Goal: Communication & Community: Share content

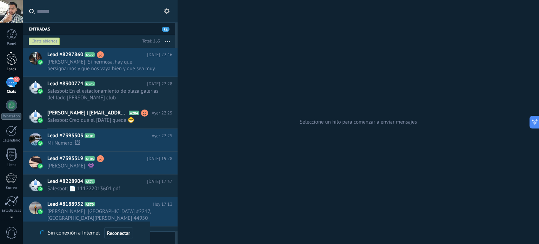
click at [12, 59] on div at bounding box center [11, 58] width 11 height 13
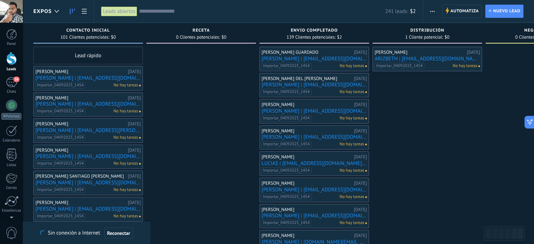
click at [433, 12] on icon "button" at bounding box center [432, 11] width 5 height 1
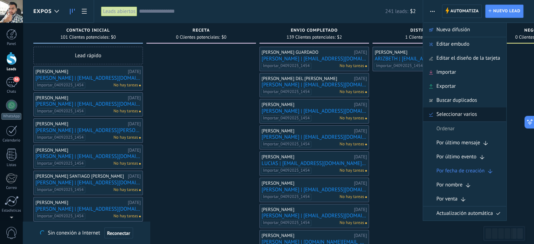
click at [463, 112] on span "Seleccionar varios" at bounding box center [456, 114] width 40 height 14
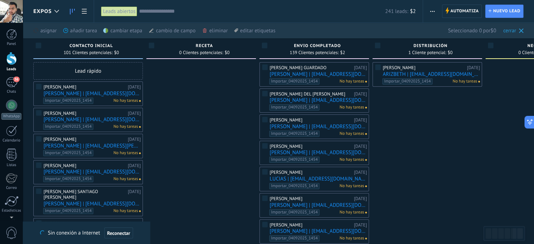
click at [106, 96] on link "[PERSON_NAME] | [EMAIL_ADDRESS][DOMAIN_NAME] | Expo Pan 2025" at bounding box center [92, 94] width 97 height 6
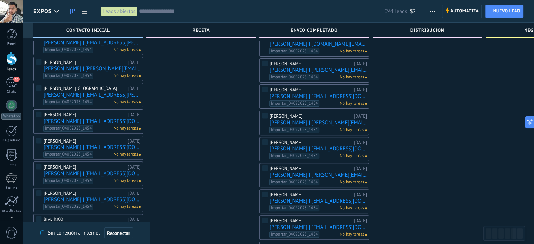
scroll to position [373, 0]
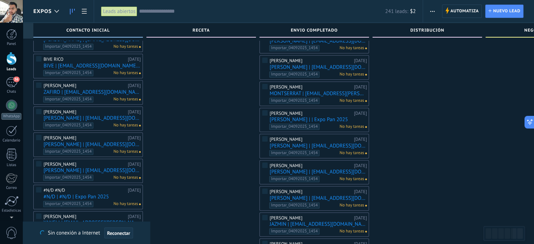
click at [122, 232] on span "Reconectar" at bounding box center [118, 232] width 23 height 5
click at [143, 225] on img at bounding box center [143, 228] width 10 height 10
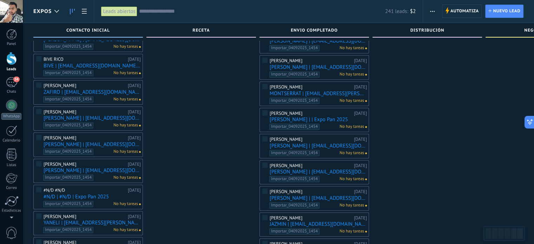
scroll to position [587, 0]
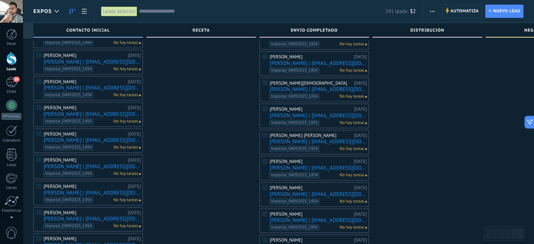
click at [430, 11] on use "button" at bounding box center [432, 11] width 5 height 1
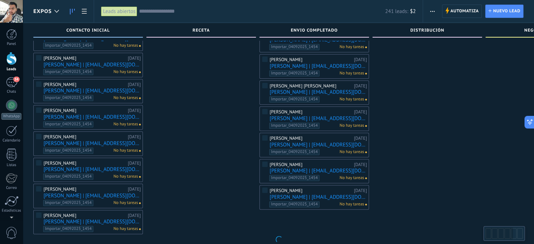
scroll to position [636, 0]
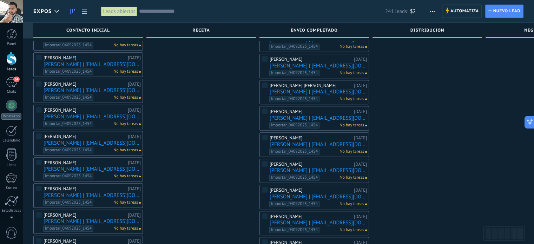
click at [428, 11] on button "button" at bounding box center [432, 11] width 10 height 13
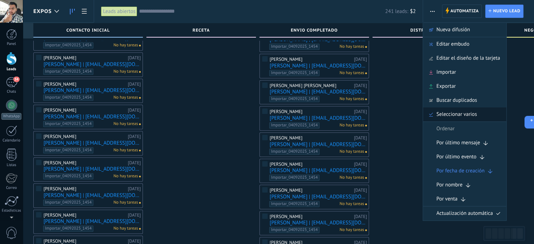
click at [450, 110] on span "Seleccionar varios" at bounding box center [456, 114] width 40 height 14
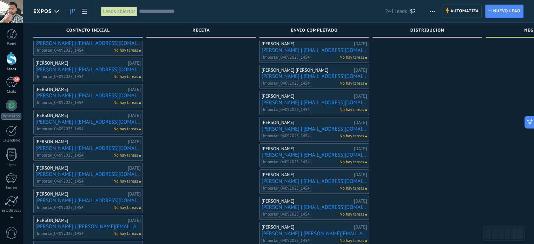
click at [428, 9] on button "button" at bounding box center [432, 11] width 10 height 13
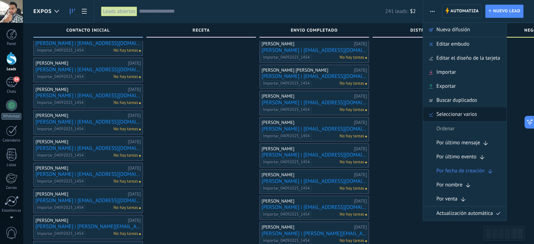
click at [469, 117] on span "Seleccionar varios" at bounding box center [456, 114] width 40 height 14
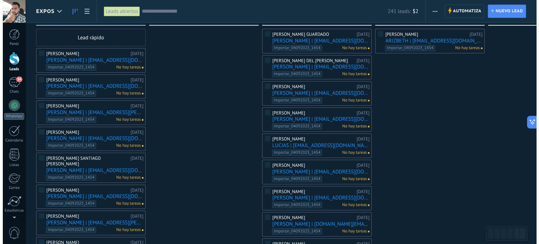
scroll to position [0, 0]
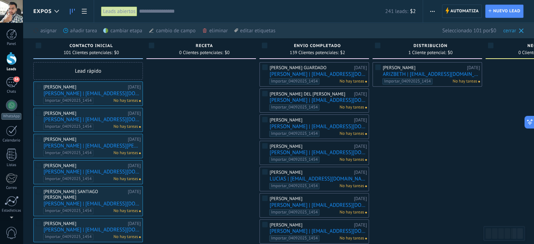
drag, startPoint x: 128, startPoint y: 27, endPoint x: 112, endPoint y: 31, distance: 16.3
click at [112, 31] on div "cambiar etapa màs" at bounding box center [134, 30] width 63 height 15
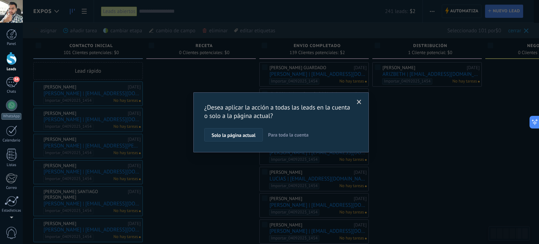
click at [228, 136] on span "Solo la página actual" at bounding box center [234, 135] width 44 height 5
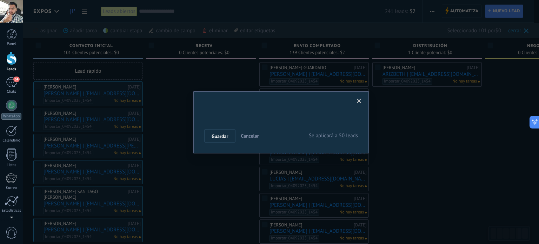
click at [0, 0] on div "Nueva consulta Cualificado Cotización enviada Pedido creado [PERSON_NAME] compl…" at bounding box center [0, 0] width 0 height 0
click at [219, 148] on label at bounding box center [281, 142] width 154 height 12
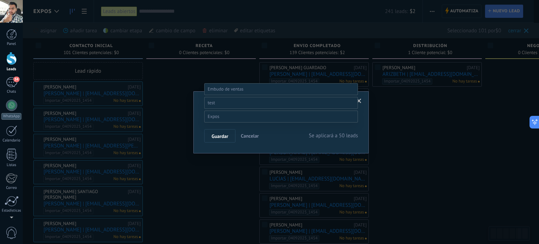
click at [0, 0] on label "Receta" at bounding box center [0, 0] width 0 height 0
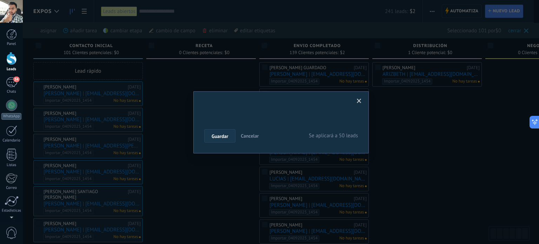
click at [224, 135] on span "Guardar" at bounding box center [220, 136] width 16 height 5
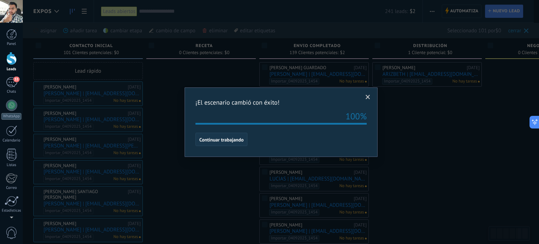
click at [241, 137] on span "Continuar trabajando" at bounding box center [221, 139] width 44 height 5
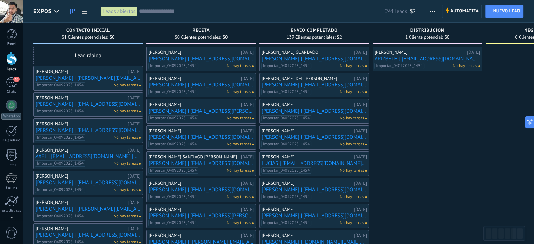
drag, startPoint x: 433, startPoint y: 4, endPoint x: 204, endPoint y: 73, distance: 239.0
click at [66, 73] on div "[PERSON_NAME]" at bounding box center [80, 72] width 91 height 6
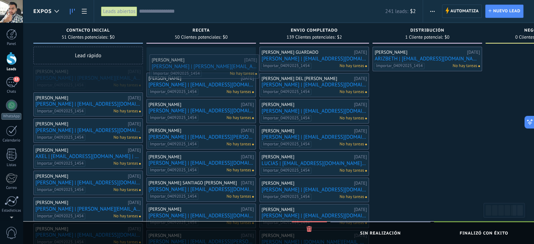
drag, startPoint x: 66, startPoint y: 73, endPoint x: 183, endPoint y: 60, distance: 117.2
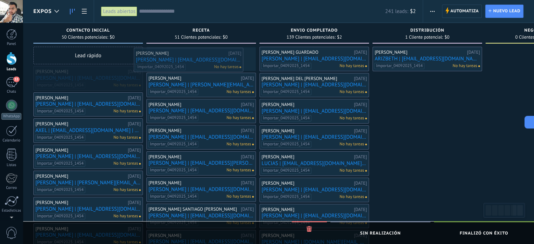
drag, startPoint x: 95, startPoint y: 81, endPoint x: 196, endPoint y: 63, distance: 102.0
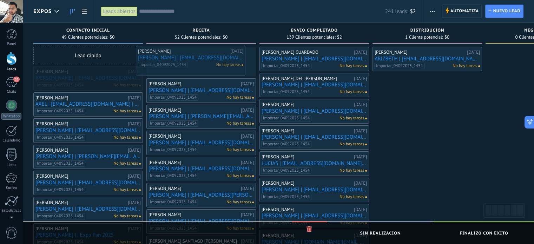
drag, startPoint x: 77, startPoint y: 83, endPoint x: 180, endPoint y: 62, distance: 104.8
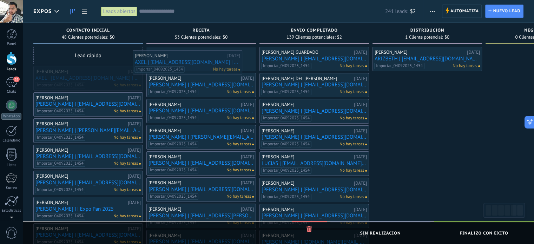
drag, startPoint x: 80, startPoint y: 85, endPoint x: 179, endPoint y: 69, distance: 100.5
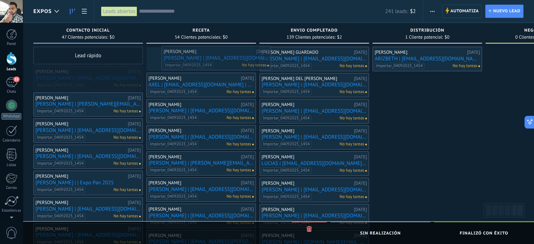
drag, startPoint x: 82, startPoint y: 81, endPoint x: 210, endPoint y: 61, distance: 129.6
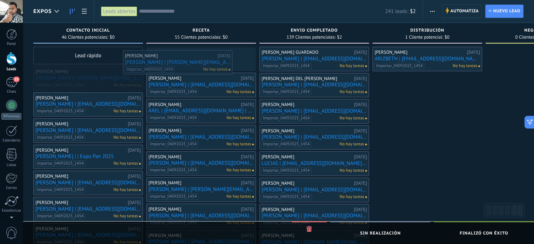
drag, startPoint x: 102, startPoint y: 74, endPoint x: 192, endPoint y: 58, distance: 90.8
drag, startPoint x: 93, startPoint y: 73, endPoint x: 189, endPoint y: 59, distance: 97.6
drag, startPoint x: 93, startPoint y: 72, endPoint x: 184, endPoint y: 56, distance: 93.0
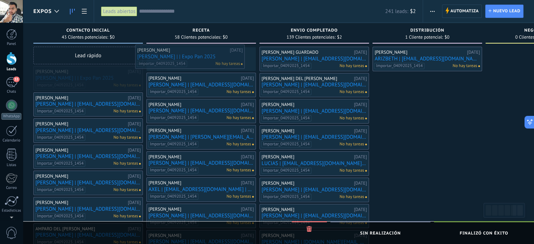
drag, startPoint x: 87, startPoint y: 75, endPoint x: 189, endPoint y: 53, distance: 104.0
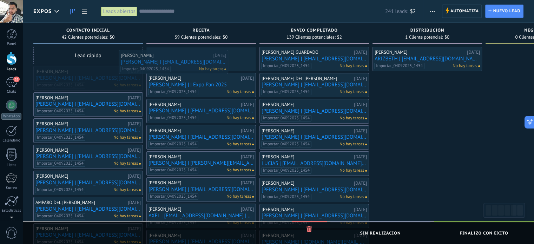
drag, startPoint x: 95, startPoint y: 74, endPoint x: 186, endPoint y: 54, distance: 93.6
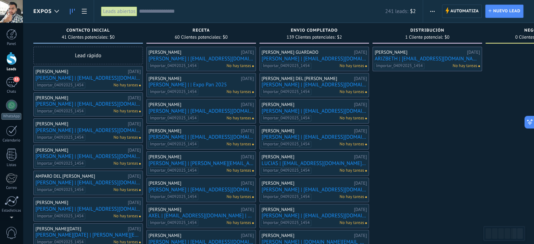
click at [429, 12] on button "button" at bounding box center [432, 11] width 10 height 13
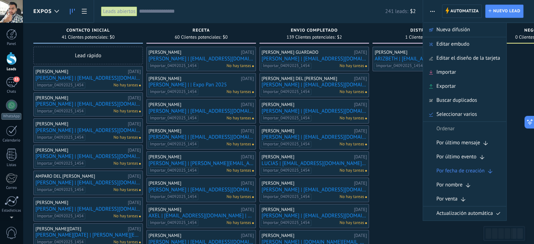
click at [173, 10] on input "text" at bounding box center [262, 11] width 246 height 7
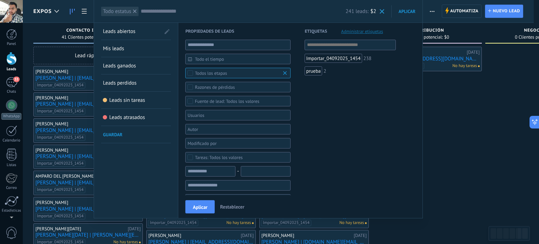
click at [225, 75] on div "Todos los etapas" at bounding box center [211, 73] width 32 height 5
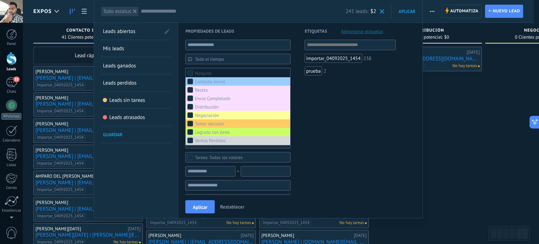
drag, startPoint x: 187, startPoint y: 77, endPoint x: 186, endPoint y: 71, distance: 5.8
click at [186, 71] on label "Ninguno" at bounding box center [238, 73] width 105 height 8
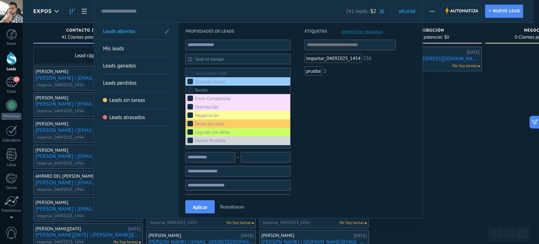
click at [205, 88] on div "Receta" at bounding box center [201, 90] width 13 height 5
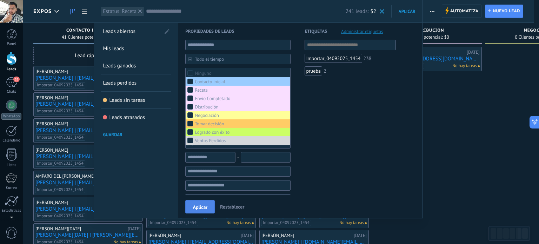
click at [196, 205] on span "Aplicar" at bounding box center [200, 207] width 15 height 5
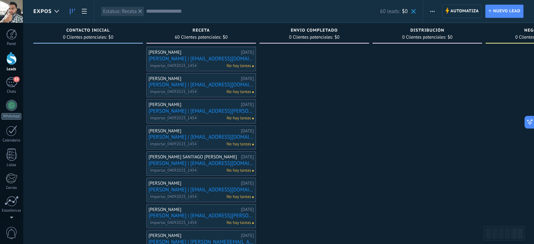
click at [435, 8] on button "button" at bounding box center [432, 11] width 10 height 13
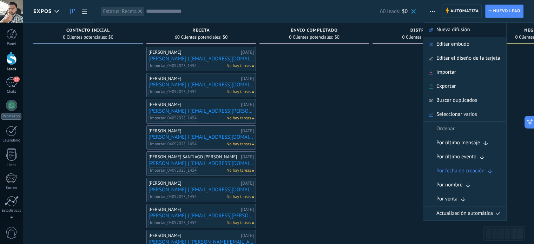
click at [435, 28] on div "Nueva difusión" at bounding box center [464, 30] width 83 height 14
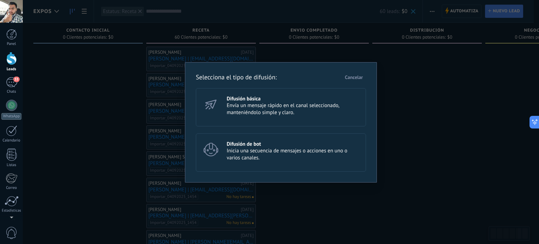
click at [286, 101] on h3 "Difusión básica" at bounding box center [293, 98] width 133 height 7
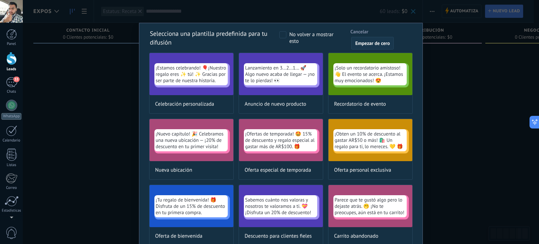
click at [358, 43] on span "Empezar de cero" at bounding box center [372, 43] width 35 height 5
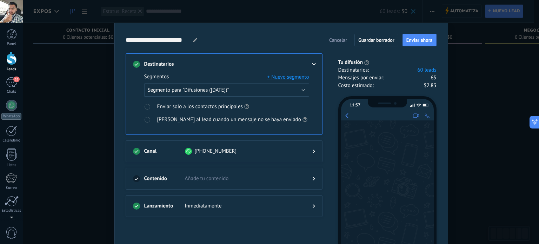
click at [266, 169] on div "Contenido Añade tu contenido" at bounding box center [224, 179] width 197 height 22
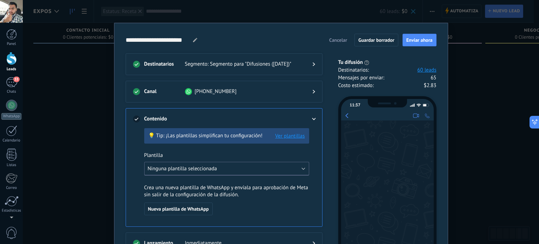
click at [218, 164] on button "Ninguna plantilla seleccionada" at bounding box center [226, 169] width 165 height 14
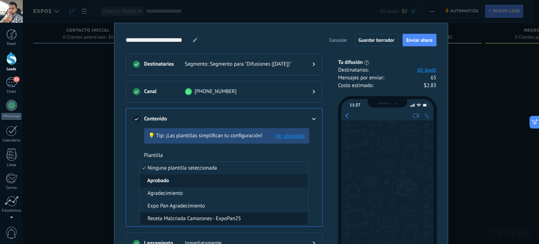
click at [198, 216] on span "Receta Malcriada Camarones - ExpoPan25" at bounding box center [194, 218] width 93 height 7
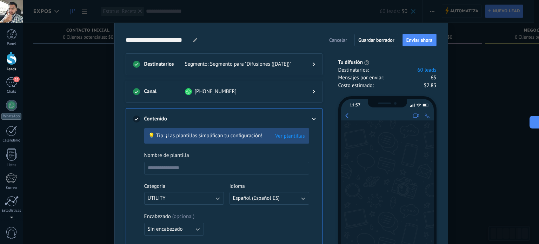
type input "**********"
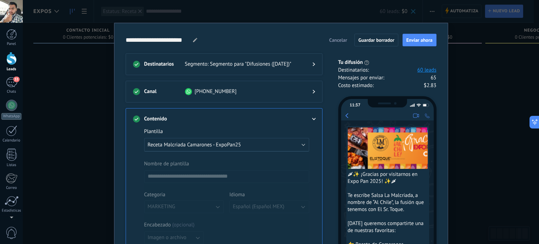
click at [310, 115] on div at bounding box center [308, 118] width 14 height 7
click at [313, 117] on div at bounding box center [308, 118] width 14 height 7
click at [312, 116] on div at bounding box center [308, 118] width 14 height 7
click at [175, 116] on h3 "Contenido" at bounding box center [164, 118] width 41 height 7
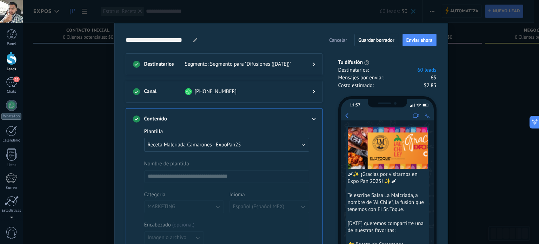
click at [311, 91] on div at bounding box center [308, 91] width 14 height 7
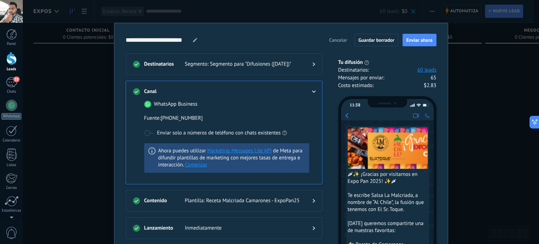
click at [312, 91] on use at bounding box center [314, 92] width 4 height 2
click at [421, 38] on span "Enviar ahora" at bounding box center [419, 40] width 26 height 5
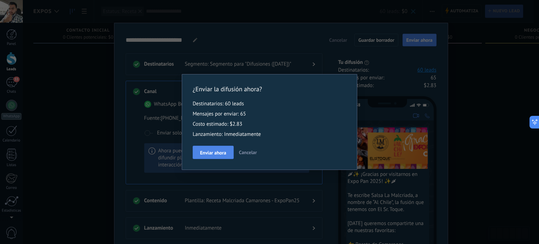
click at [210, 151] on span "Enviar ahora" at bounding box center [213, 152] width 26 height 5
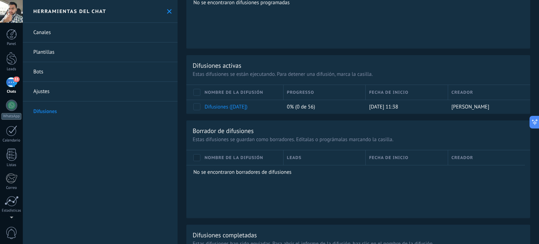
scroll to position [335, 0]
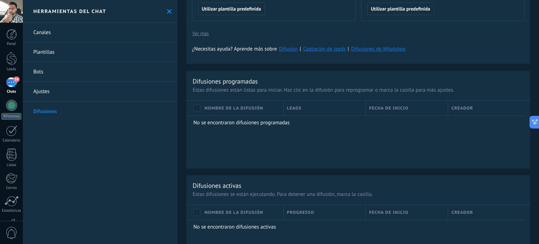
scroll to position [427, 0]
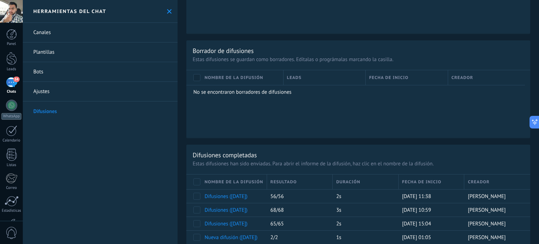
scroll to position [460, 0]
